Goal: Task Accomplishment & Management: Use online tool/utility

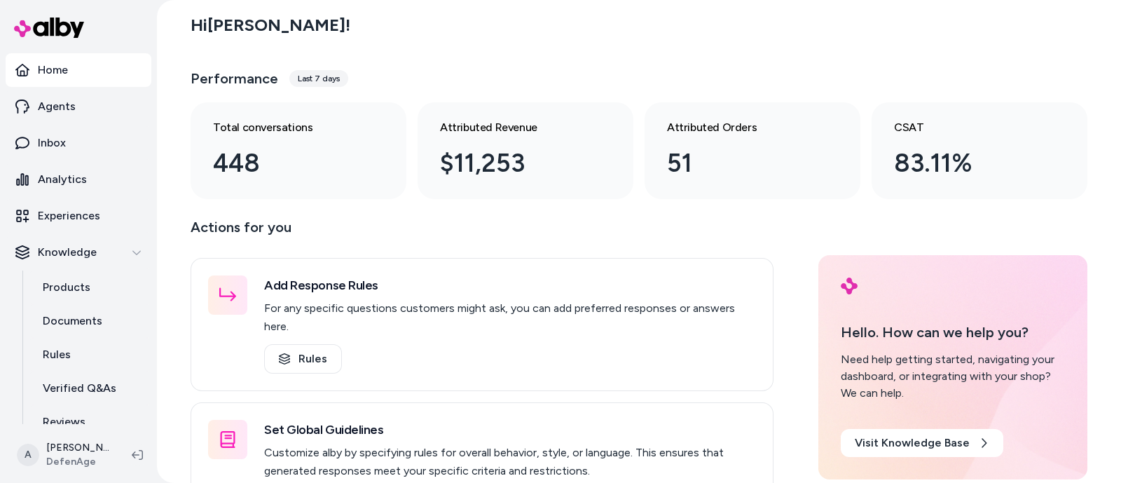
click at [852, 476] on div "Hello. How can we help you? Need help getting started, navigating your dashboar…" at bounding box center [952, 367] width 269 height 224
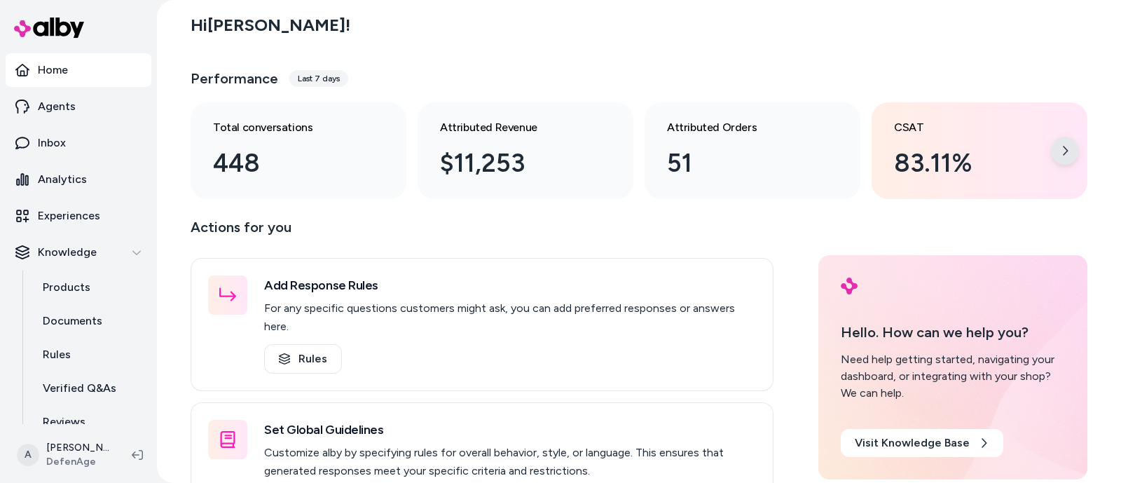
click at [1059, 145] on icon at bounding box center [1064, 150] width 11 height 11
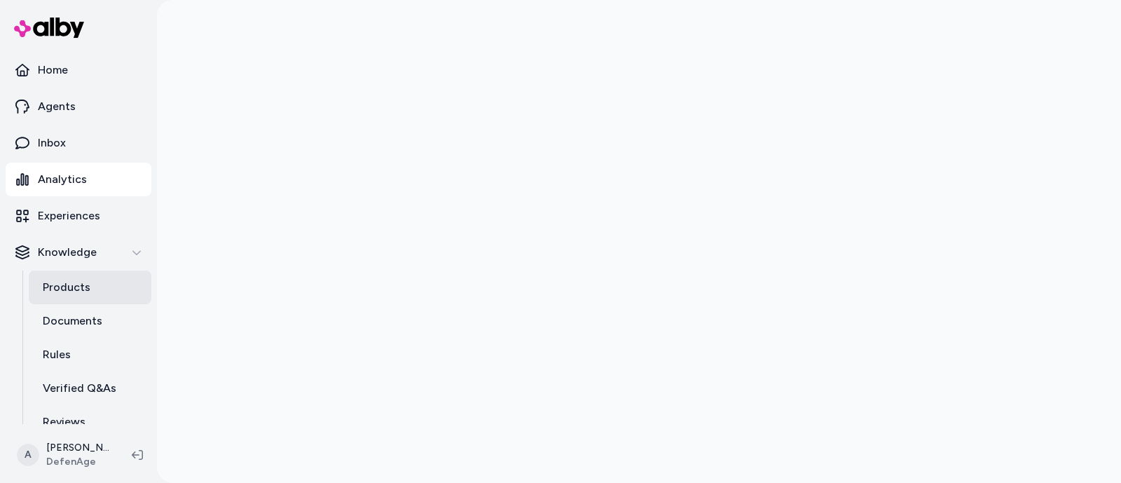
click at [69, 296] on link "Products" at bounding box center [90, 287] width 123 height 34
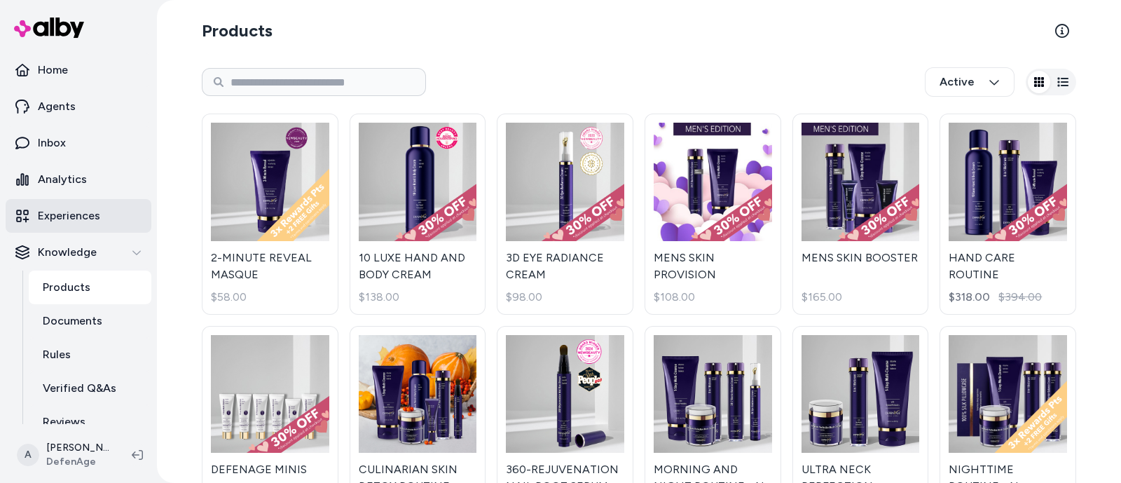
click at [81, 211] on p "Experiences" at bounding box center [69, 215] width 62 height 17
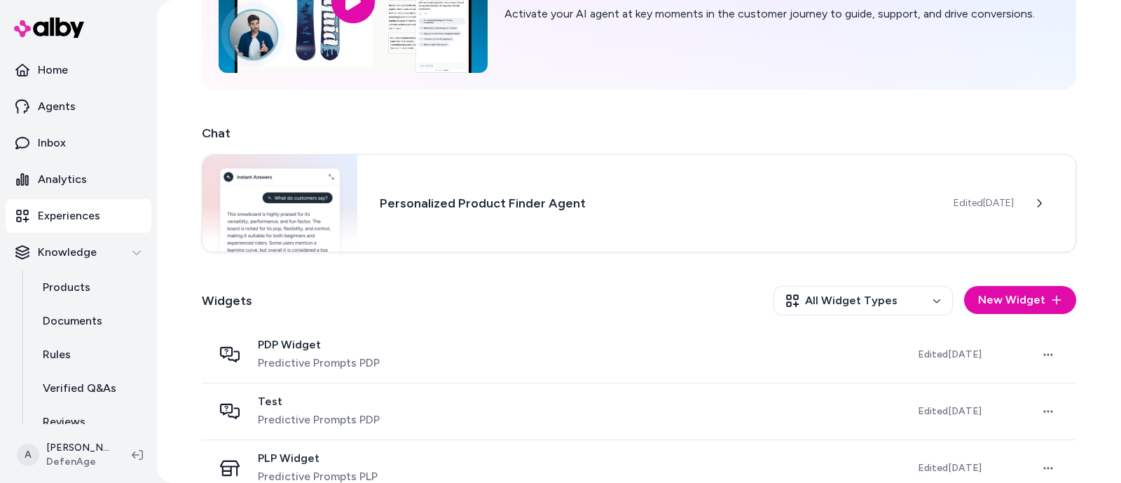
scroll to position [282, 0]
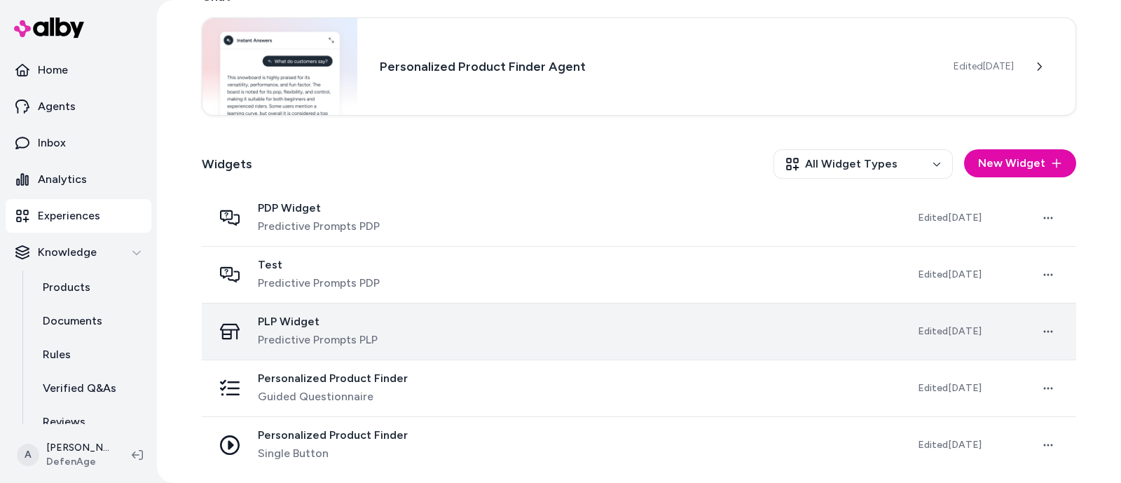
click at [429, 321] on div "PLP Widget Predictive Prompts PLP" at bounding box center [554, 332] width 682 height 34
